Goal: Transaction & Acquisition: Purchase product/service

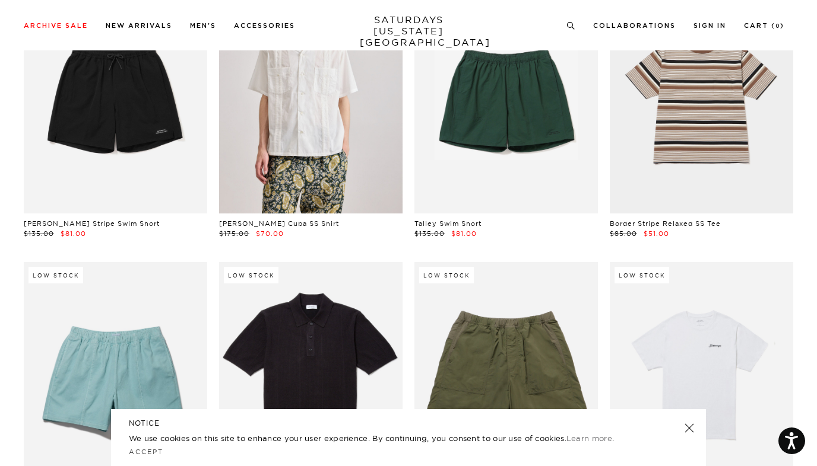
scroll to position [2084, 0]
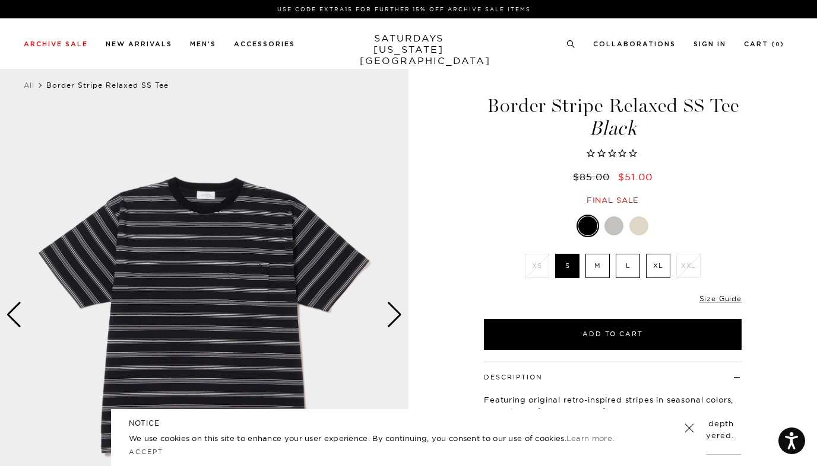
click at [618, 227] on div at bounding box center [613, 226] width 19 height 19
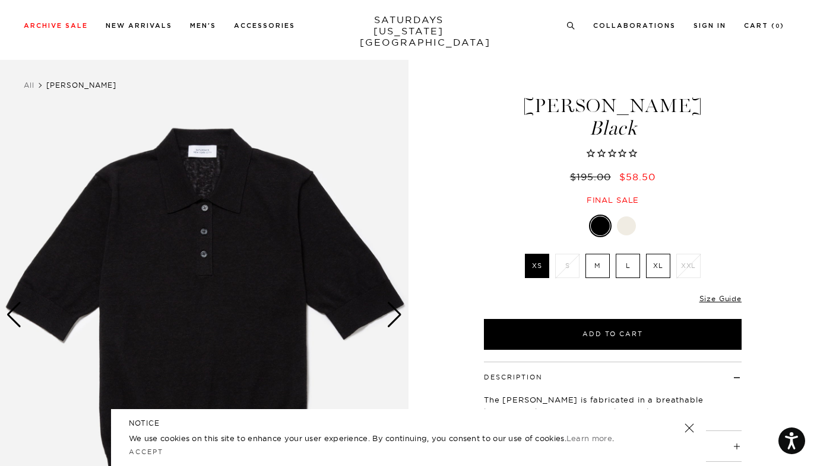
scroll to position [130, 0]
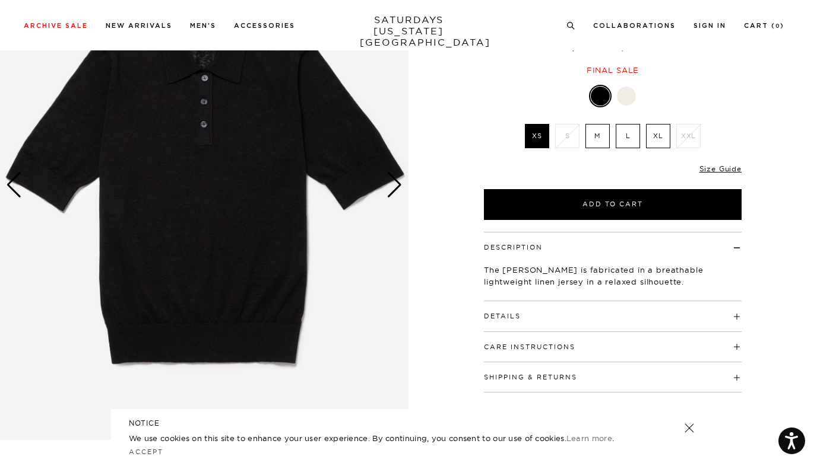
click at [395, 181] on div "Next slide" at bounding box center [394, 185] width 16 height 26
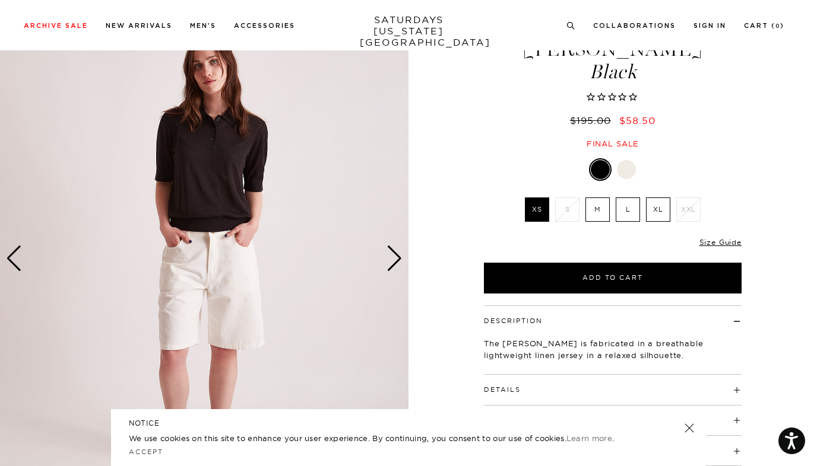
scroll to position [27, 0]
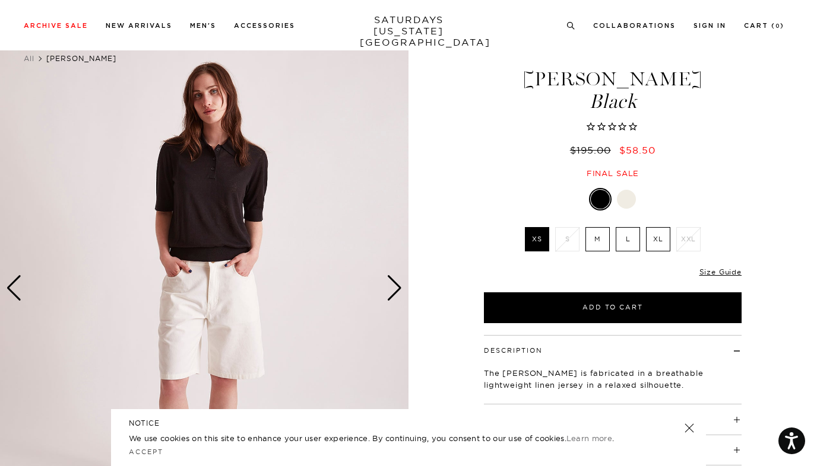
click at [396, 287] on div "Next slide" at bounding box center [394, 288] width 16 height 26
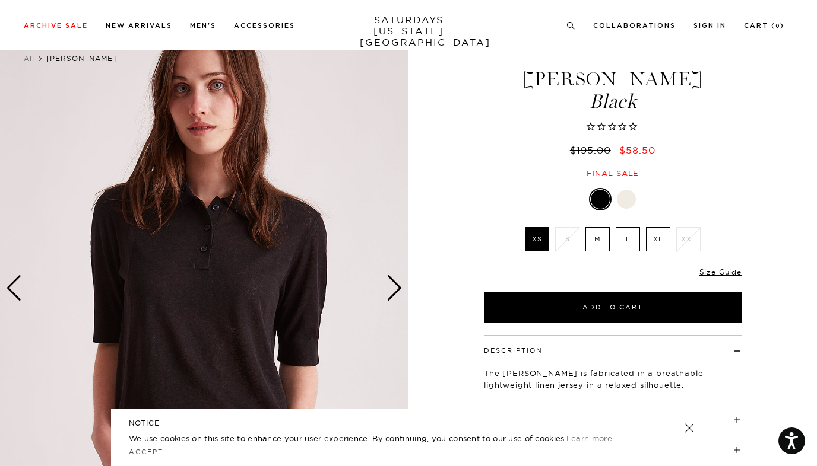
click at [396, 287] on div "Next slide" at bounding box center [394, 288] width 16 height 26
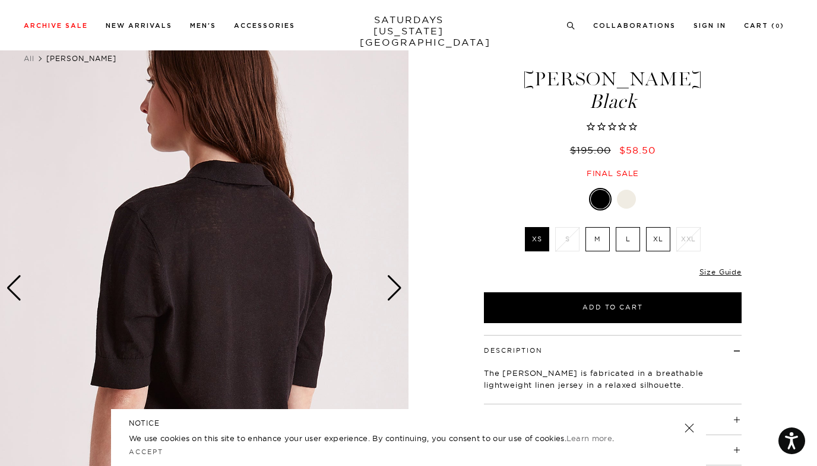
click at [396, 287] on div "Next slide" at bounding box center [394, 288] width 16 height 26
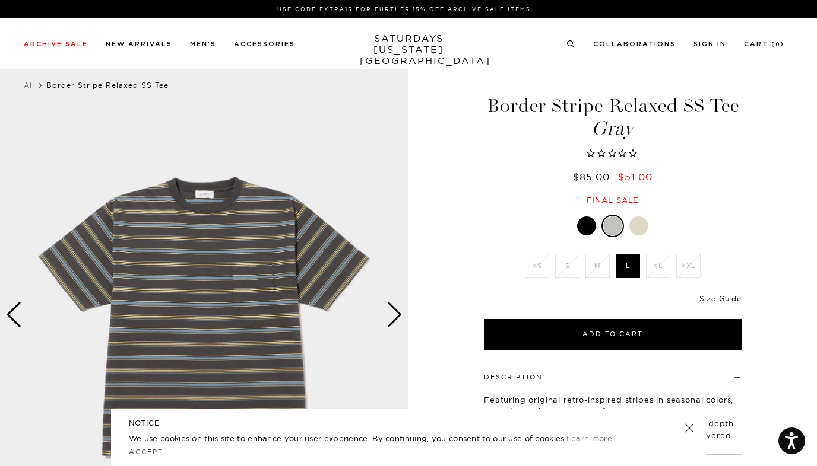
click at [640, 231] on div at bounding box center [638, 226] width 19 height 19
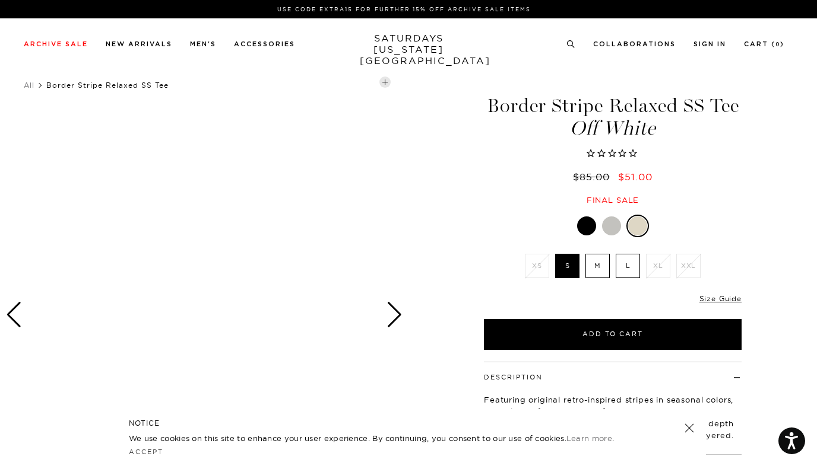
click at [593, 224] on div at bounding box center [586, 226] width 19 height 19
